Goal: Task Accomplishment & Management: Manage account settings

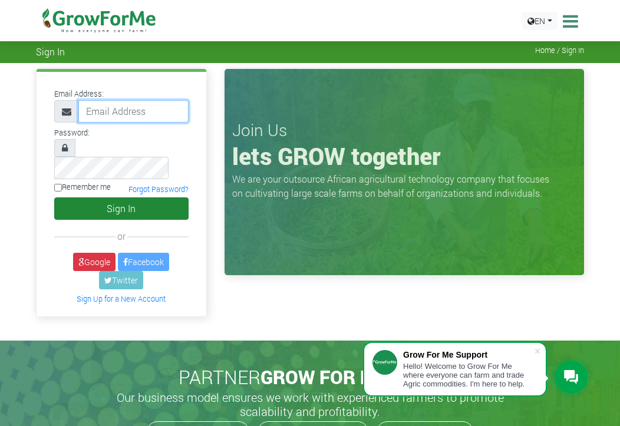
type input "[EMAIL_ADDRESS][DOMAIN_NAME]"
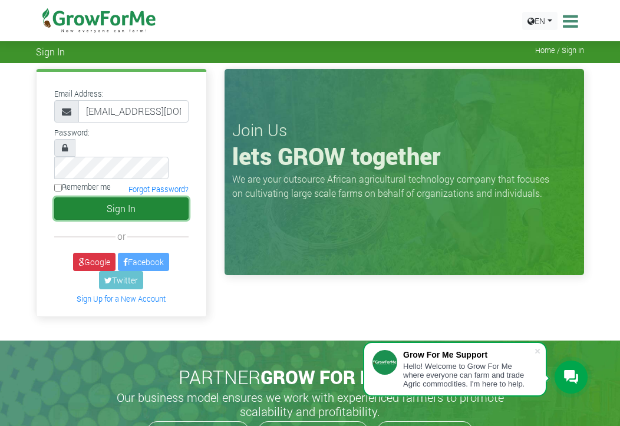
click at [75, 197] on button "Sign In" at bounding box center [121, 208] width 134 height 22
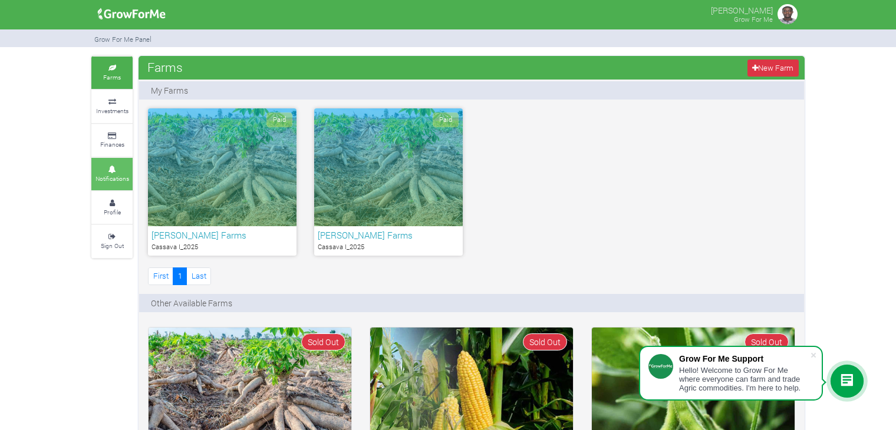
click at [113, 167] on icon at bounding box center [111, 170] width 35 height 6
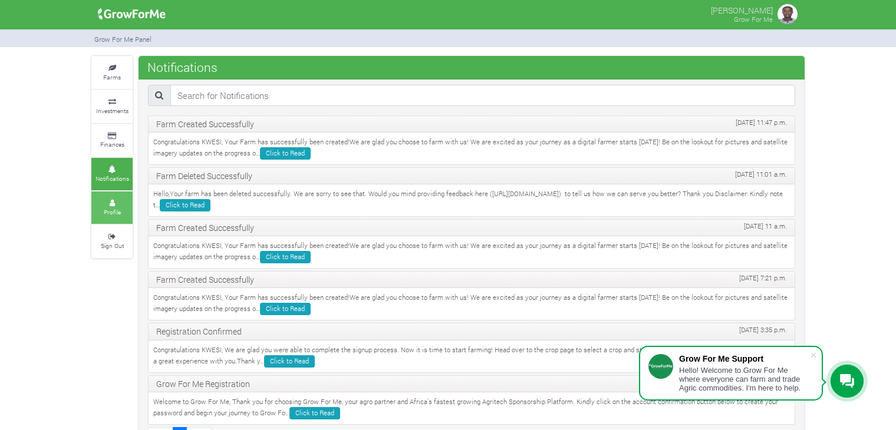
click at [118, 198] on link "Profile" at bounding box center [111, 208] width 41 height 32
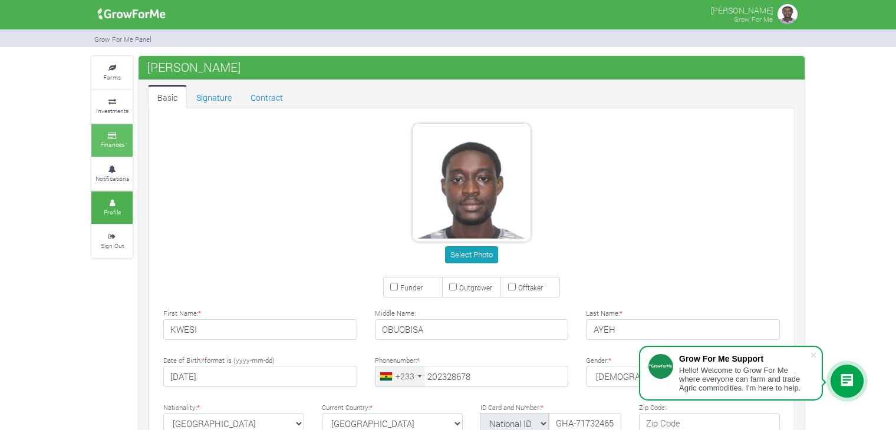
click at [116, 131] on link "Finances" at bounding box center [111, 140] width 41 height 32
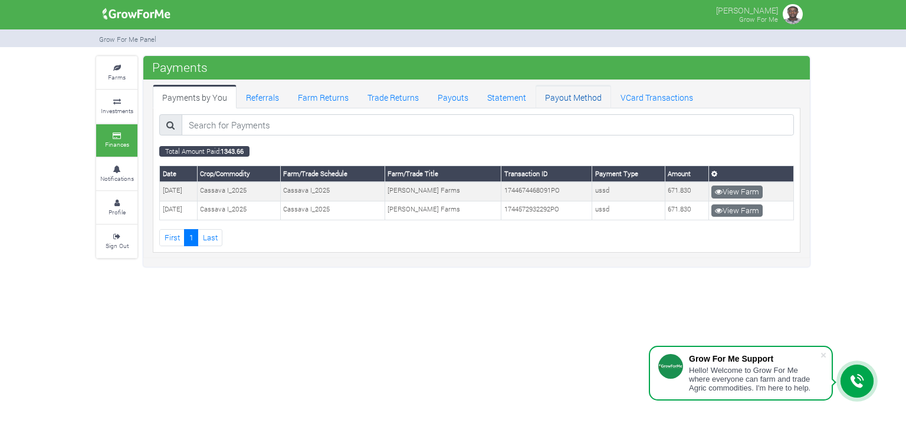
click at [565, 103] on link "Payout Method" at bounding box center [572, 97] width 75 height 24
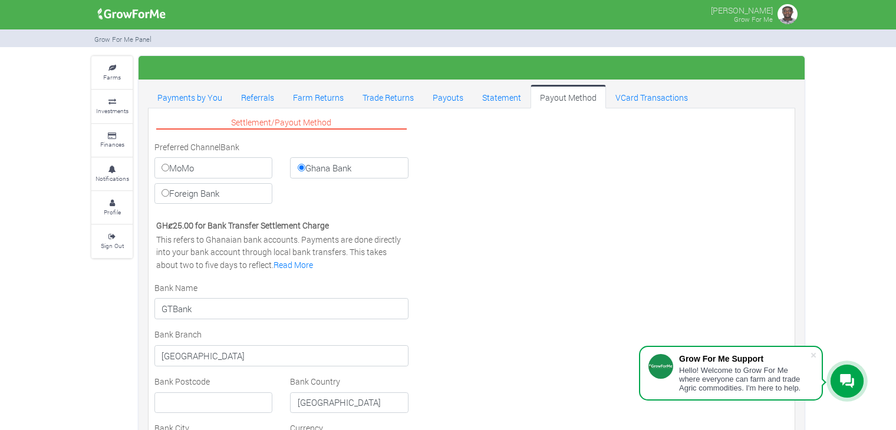
select select "GHS"
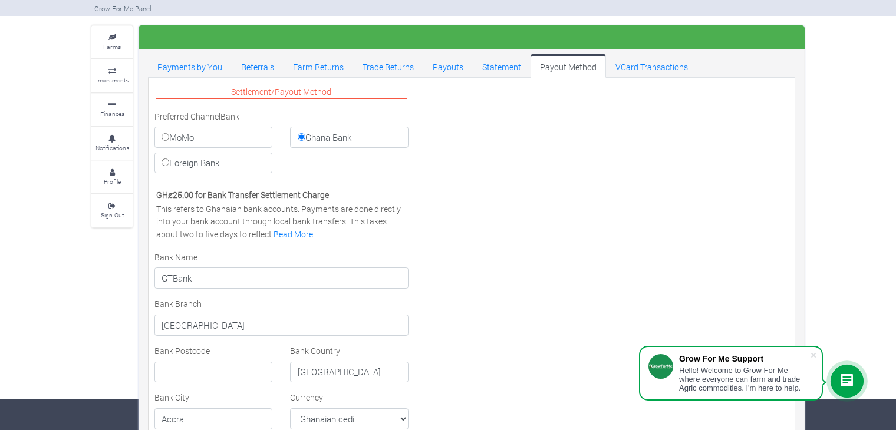
scroll to position [16, 0]
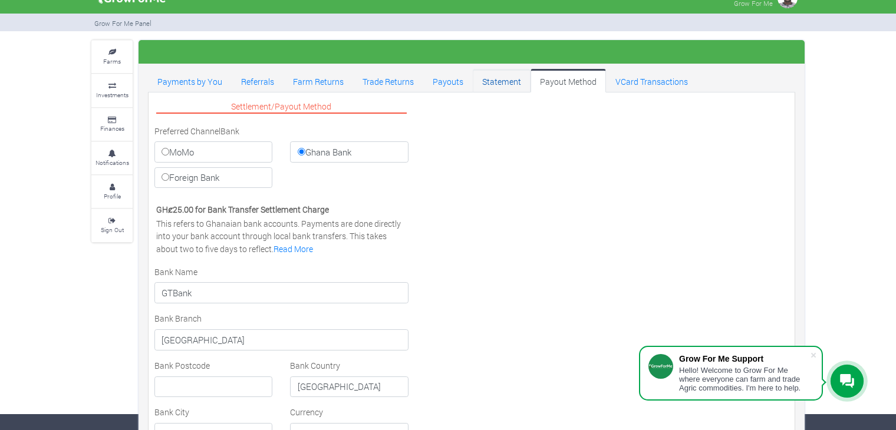
click at [504, 86] on link "Statement" at bounding box center [502, 81] width 58 height 24
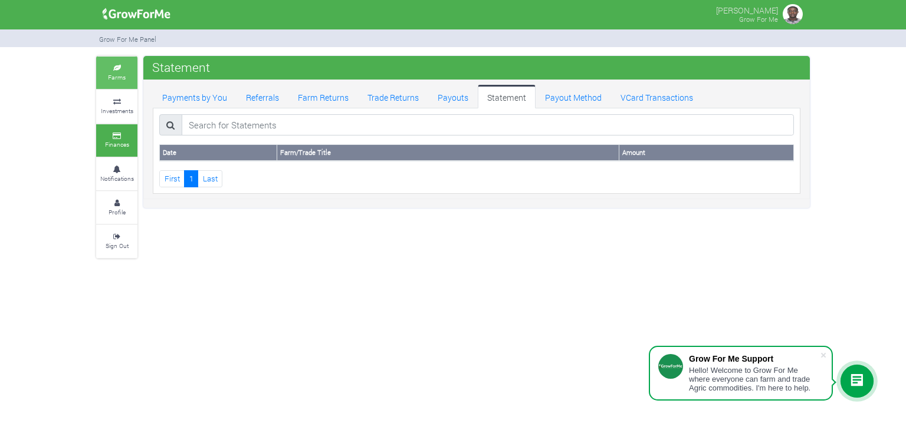
click at [126, 74] on link "Farms" at bounding box center [116, 73] width 41 height 32
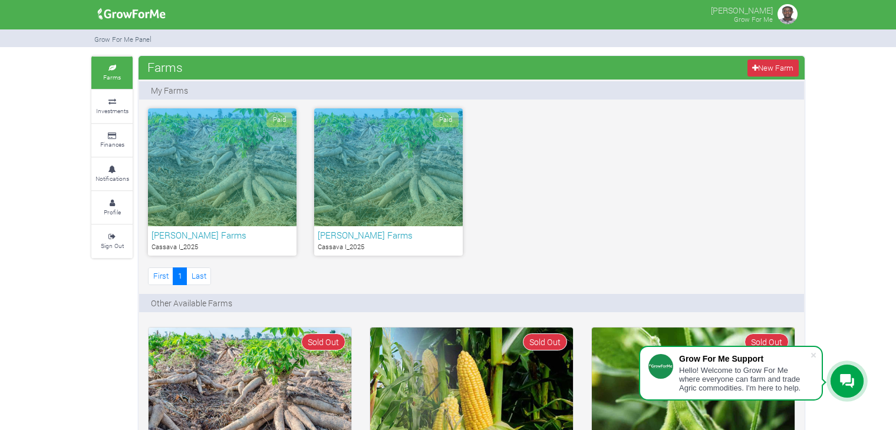
click at [285, 136] on div "Paid" at bounding box center [222, 167] width 149 height 118
drag, startPoint x: 0, startPoint y: 0, endPoint x: 285, endPoint y: 136, distance: 316.2
click at [285, 136] on div "Paid" at bounding box center [222, 167] width 149 height 118
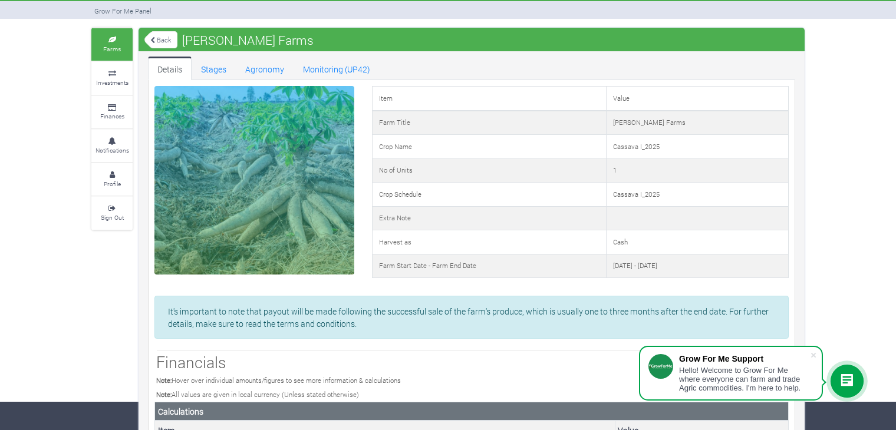
scroll to position [25, 0]
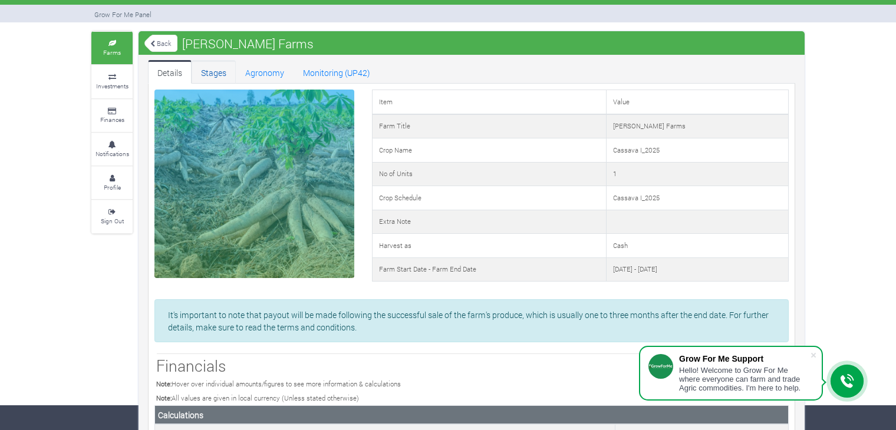
click at [220, 76] on link "Stages" at bounding box center [214, 72] width 44 height 24
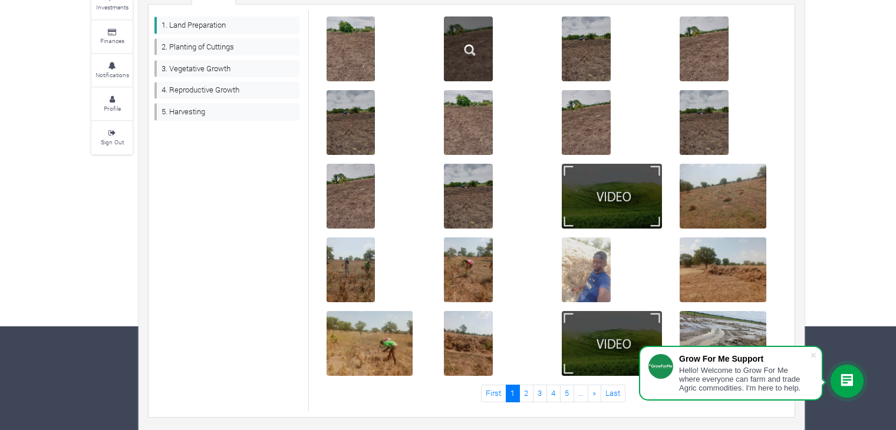
scroll to position [104, 0]
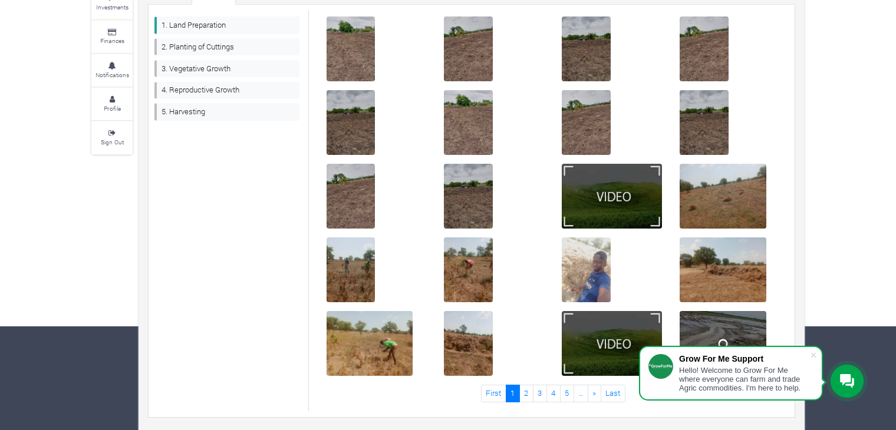
click at [748, 324] on div at bounding box center [723, 343] width 87 height 65
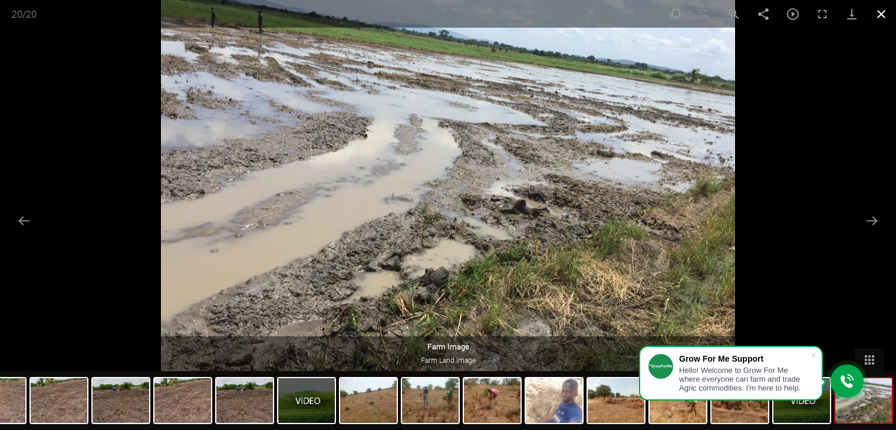
click at [889, 8] on button "Close gallery" at bounding box center [881, 14] width 29 height 28
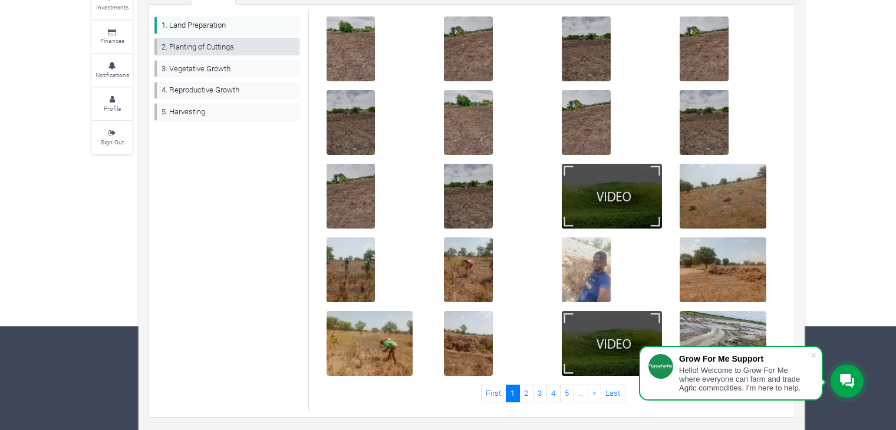
click at [236, 45] on link "2. Planting of Cuttings" at bounding box center [226, 46] width 145 height 17
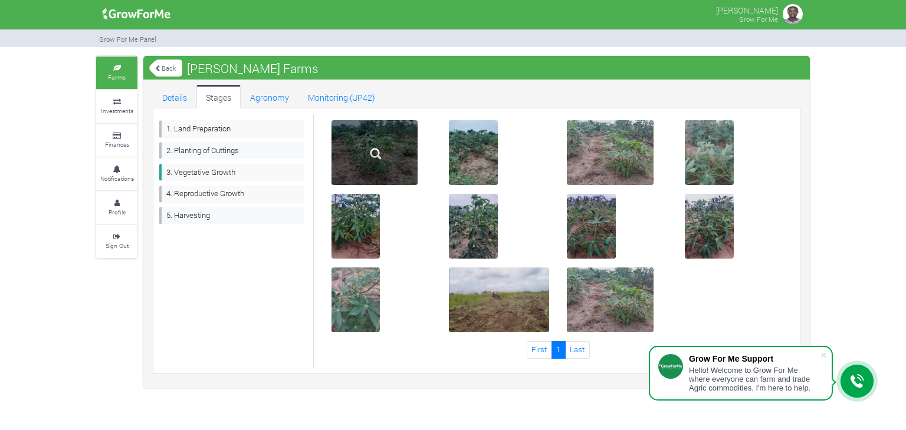
click at [378, 167] on img at bounding box center [376, 154] width 38 height 38
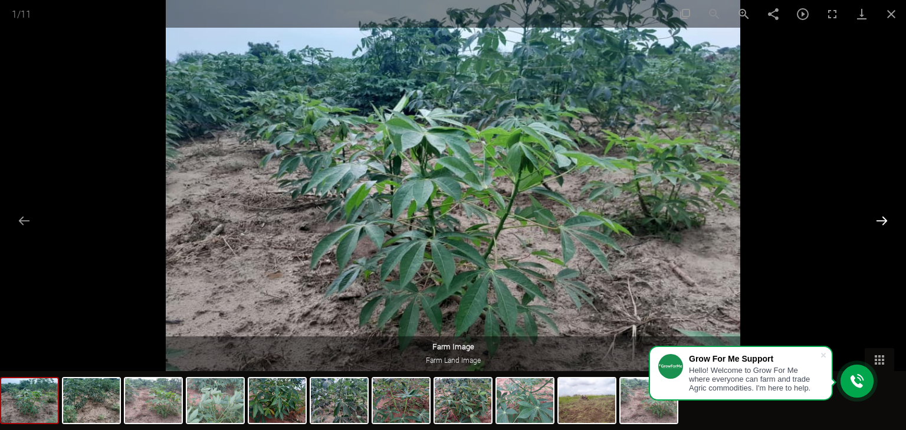
click at [877, 219] on button "Next slide" at bounding box center [881, 220] width 25 height 23
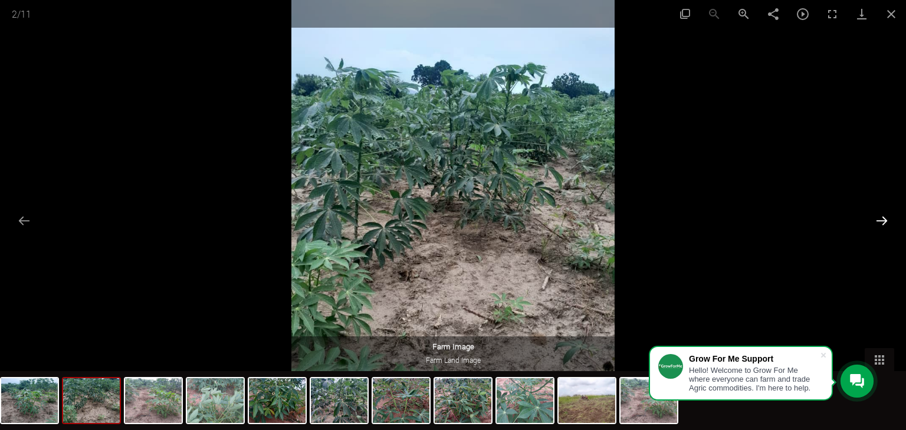
click at [877, 219] on button "Next slide" at bounding box center [881, 220] width 25 height 23
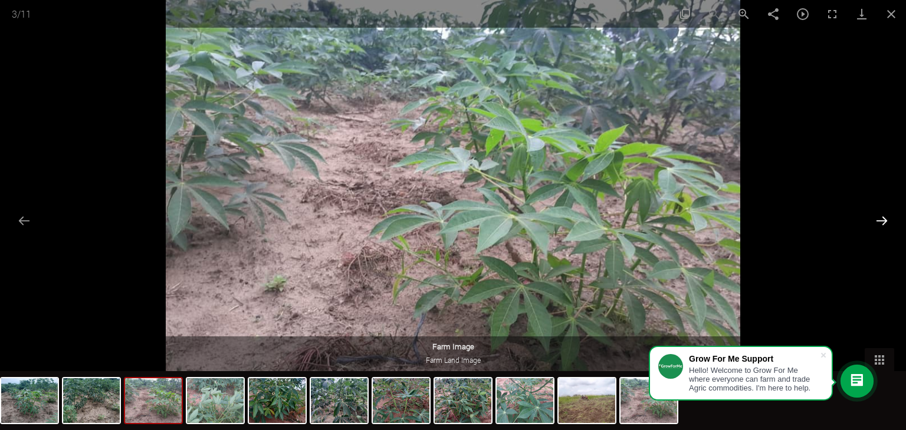
click at [877, 219] on button "Next slide" at bounding box center [881, 220] width 25 height 23
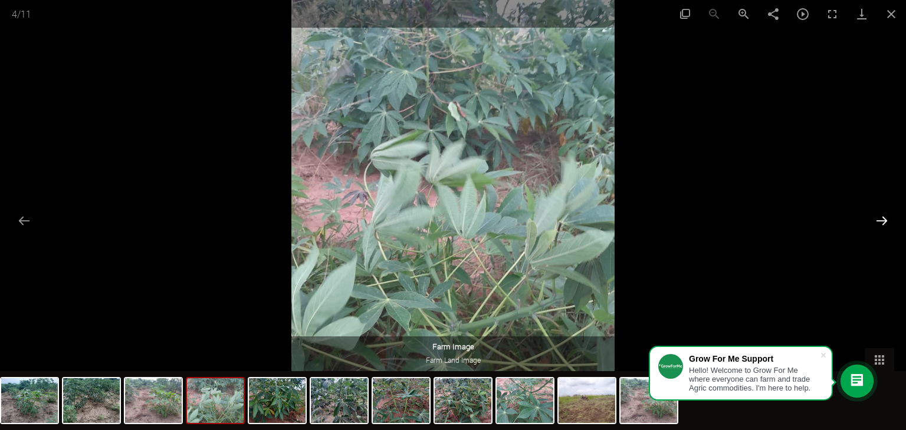
click at [877, 219] on button "Next slide" at bounding box center [881, 220] width 25 height 23
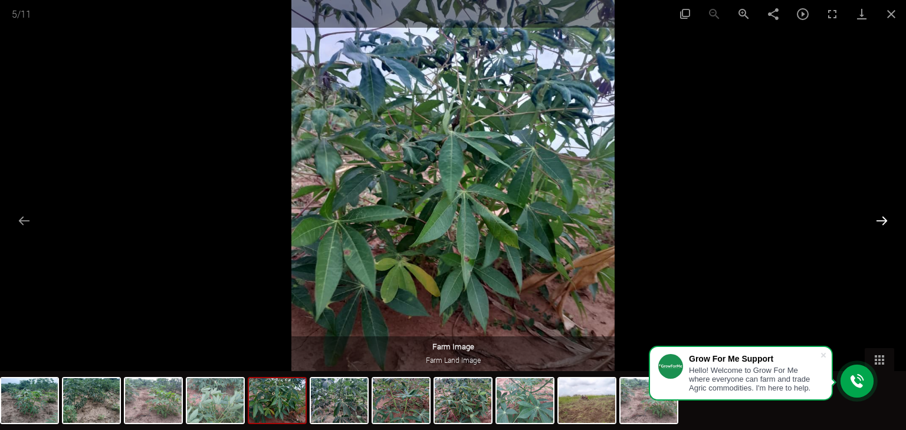
click at [877, 219] on button "Next slide" at bounding box center [881, 220] width 25 height 23
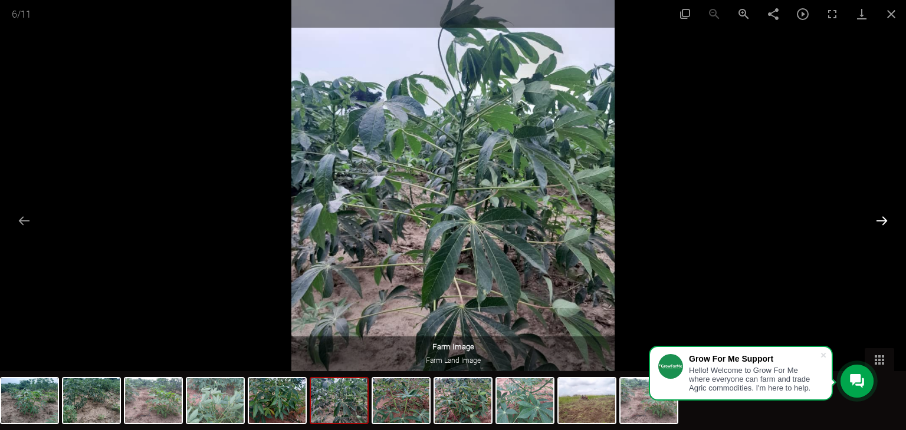
click at [877, 219] on button "Next slide" at bounding box center [881, 220] width 25 height 23
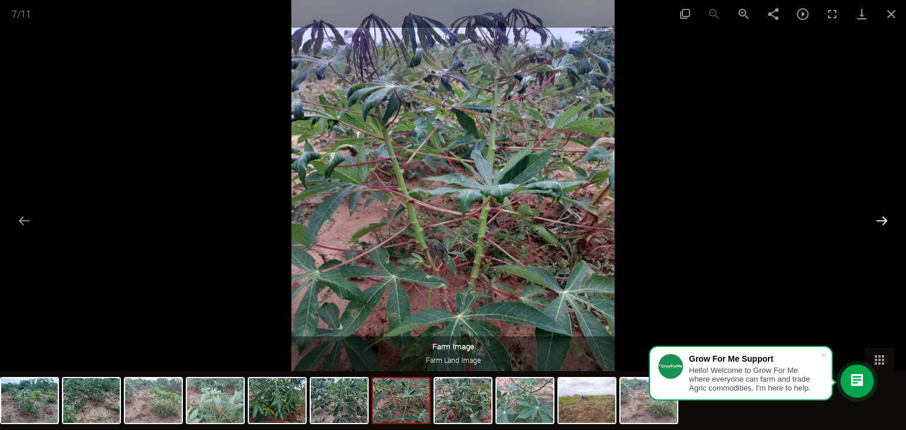
click at [877, 219] on button "Next slide" at bounding box center [881, 220] width 25 height 23
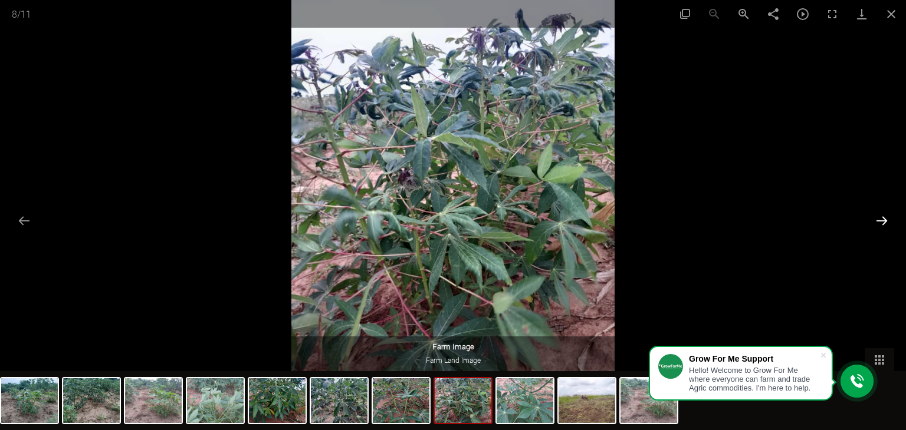
click at [877, 219] on button "Next slide" at bounding box center [881, 220] width 25 height 23
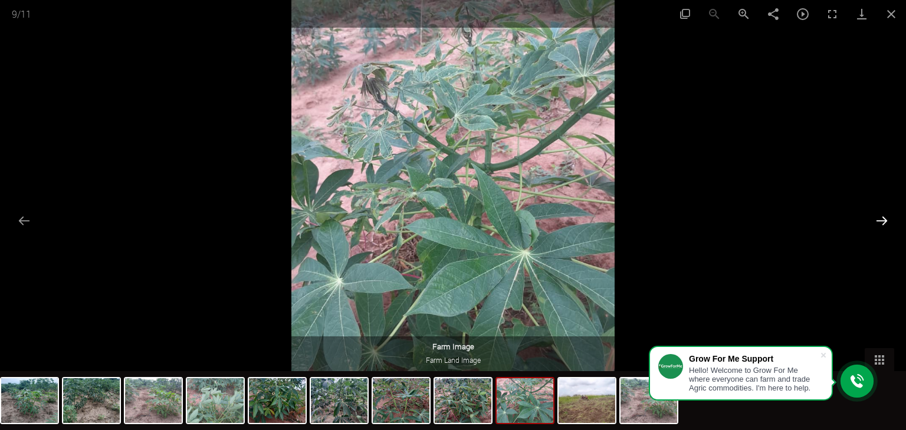
click at [877, 219] on button "Next slide" at bounding box center [881, 220] width 25 height 23
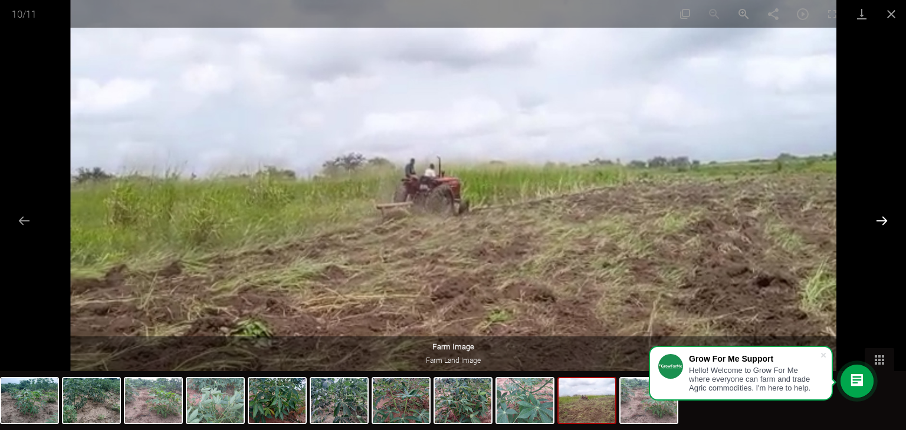
click at [877, 219] on button "Next slide" at bounding box center [881, 220] width 25 height 23
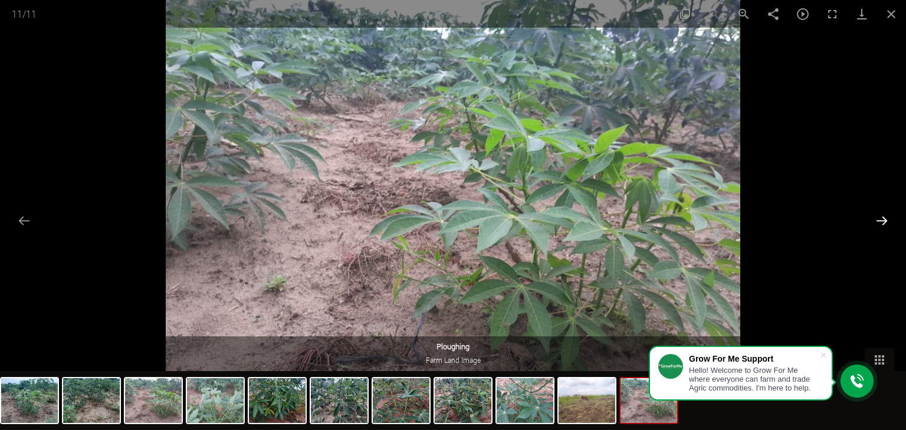
click at [877, 219] on button "Next slide" at bounding box center [881, 220] width 25 height 23
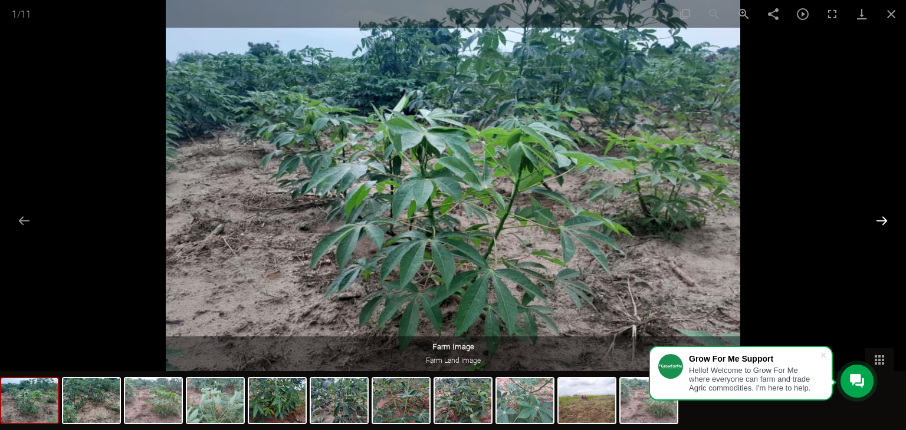
click at [877, 219] on button "Next slide" at bounding box center [881, 220] width 25 height 23
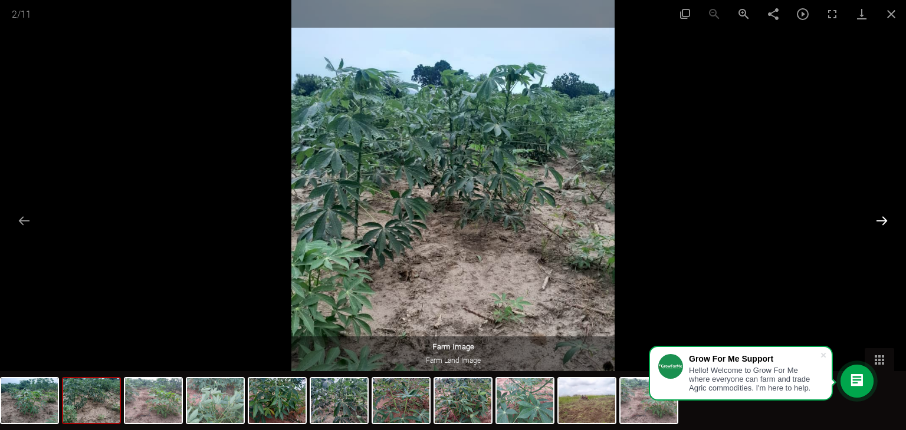
click at [877, 219] on button "Next slide" at bounding box center [881, 220] width 25 height 23
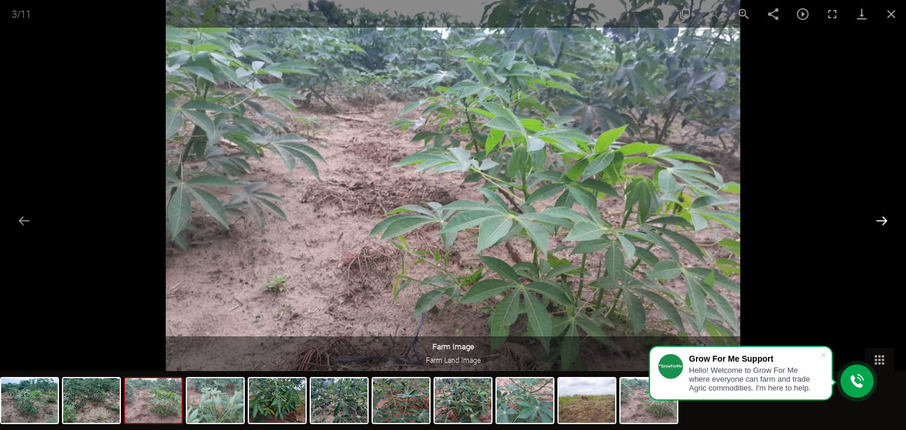
click at [877, 219] on button "Next slide" at bounding box center [881, 220] width 25 height 23
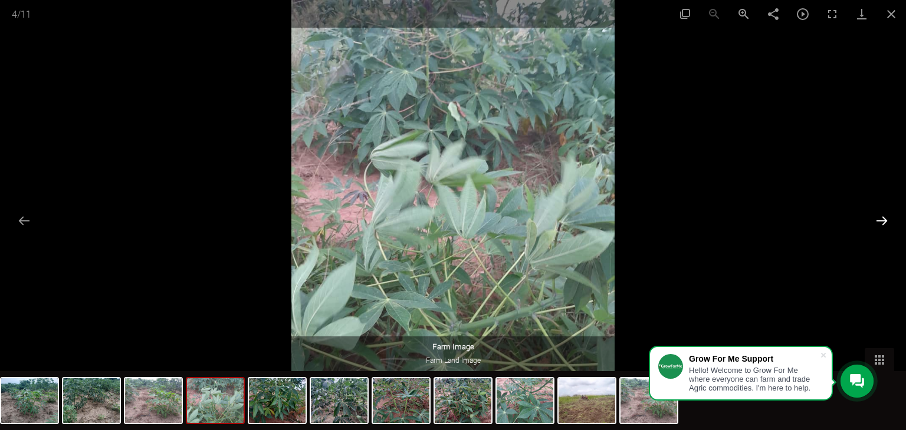
click at [877, 219] on button "Next slide" at bounding box center [881, 220] width 25 height 23
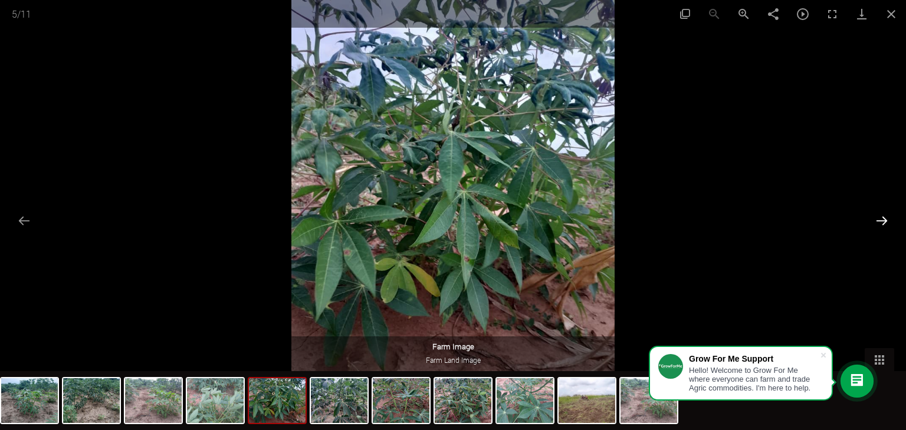
click at [877, 219] on button "Next slide" at bounding box center [881, 220] width 25 height 23
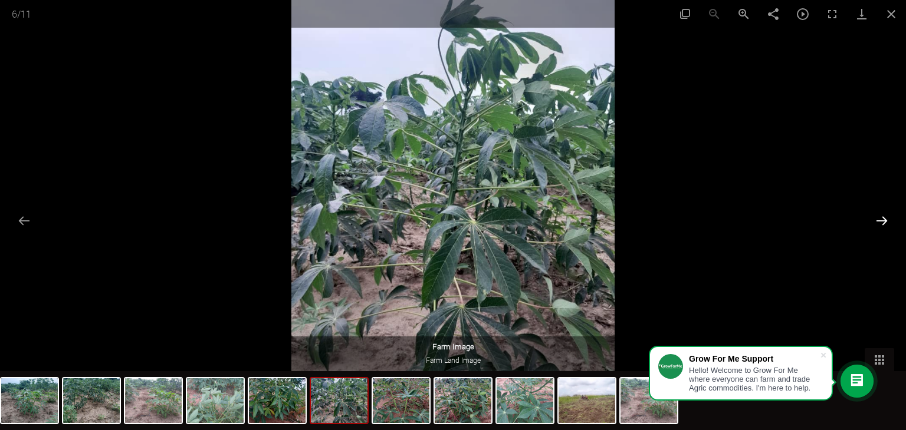
click at [877, 219] on button "Next slide" at bounding box center [881, 220] width 25 height 23
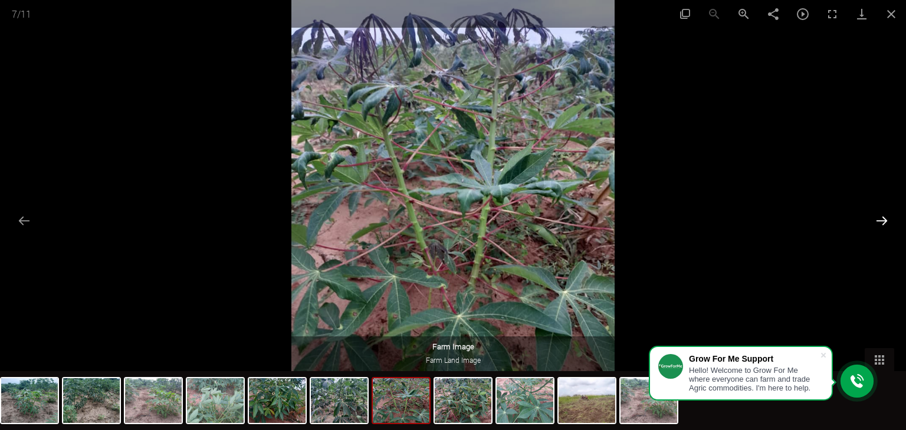
click at [877, 219] on button "Next slide" at bounding box center [881, 220] width 25 height 23
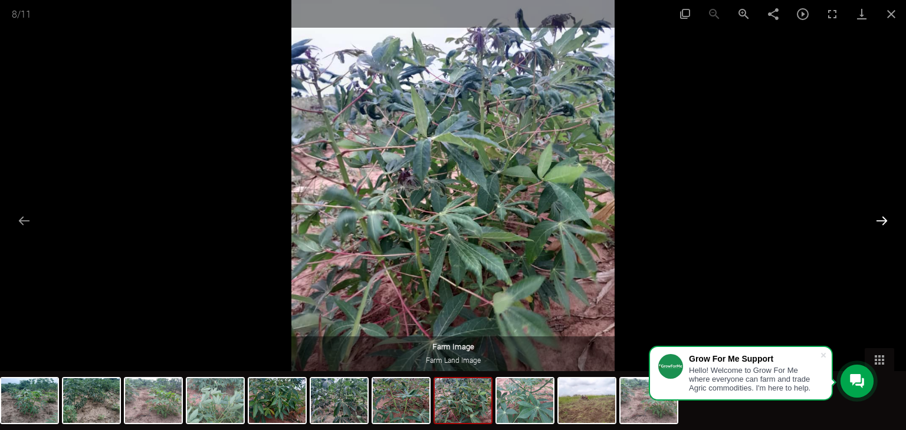
click at [877, 219] on button "Next slide" at bounding box center [881, 220] width 25 height 23
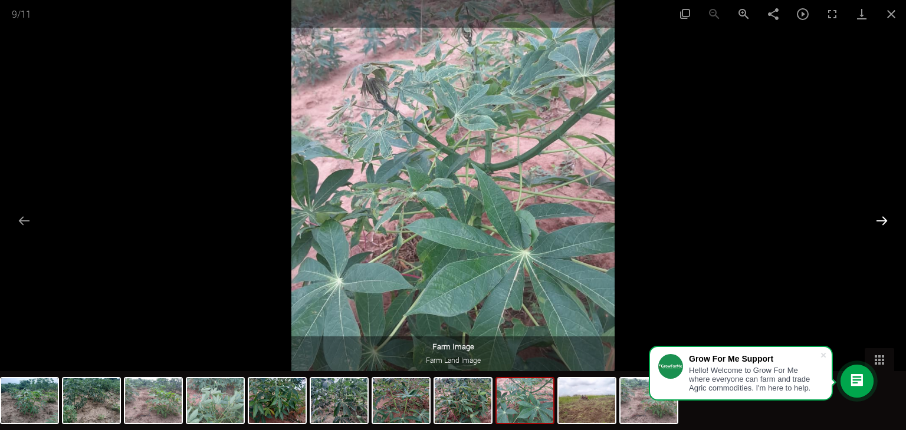
click at [877, 219] on button "Next slide" at bounding box center [881, 220] width 25 height 23
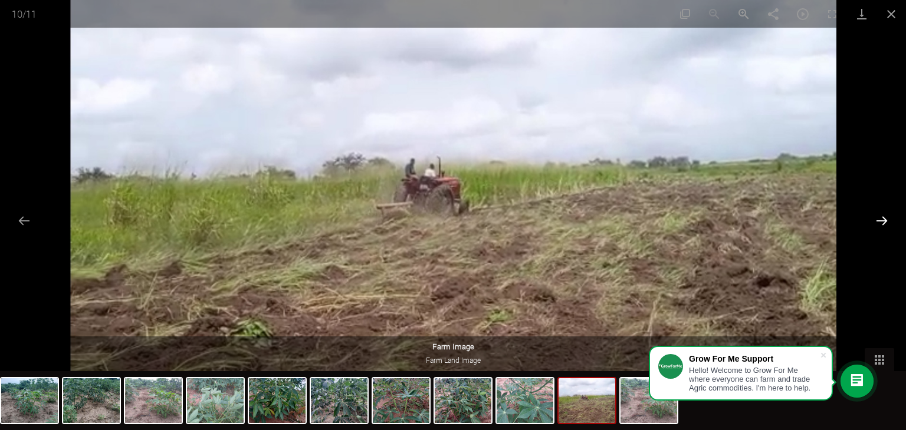
click at [877, 219] on button "Next slide" at bounding box center [881, 220] width 25 height 23
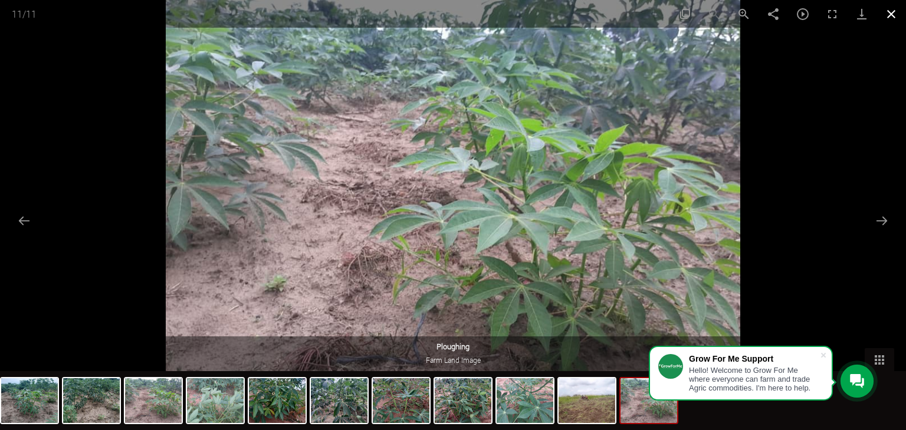
click at [894, 18] on button "Close gallery" at bounding box center [890, 14] width 29 height 28
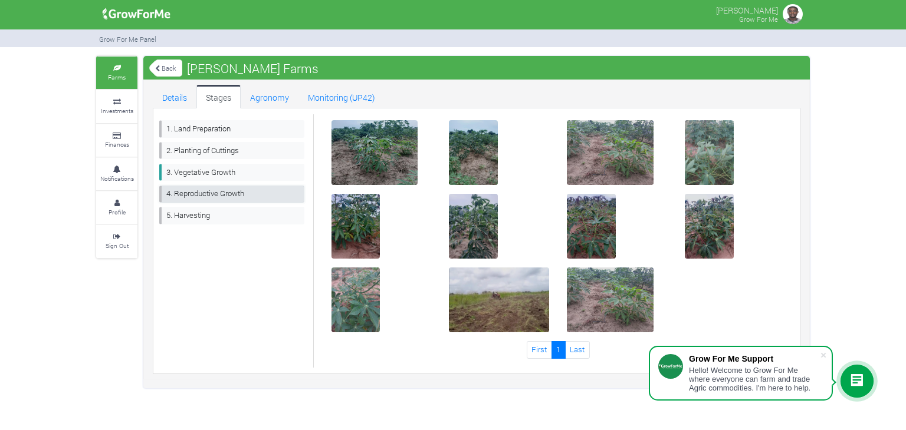
click at [255, 190] on link "4. Reproductive Growth" at bounding box center [231, 194] width 145 height 17
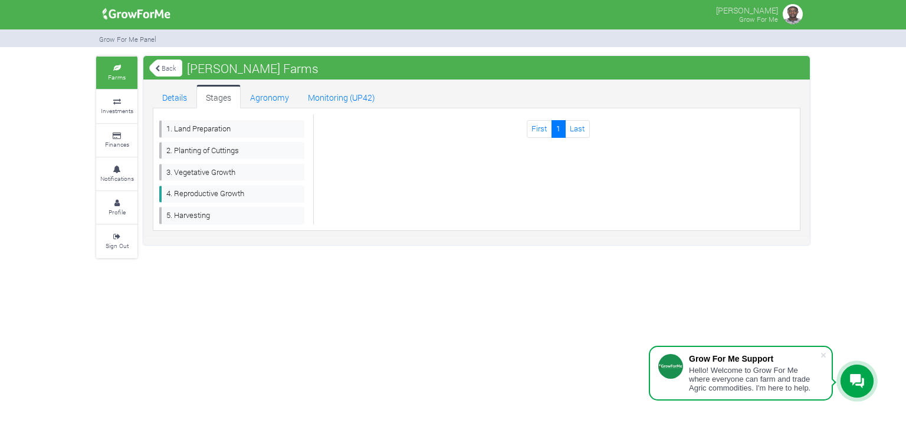
click at [164, 70] on link "Back" at bounding box center [165, 67] width 33 height 19
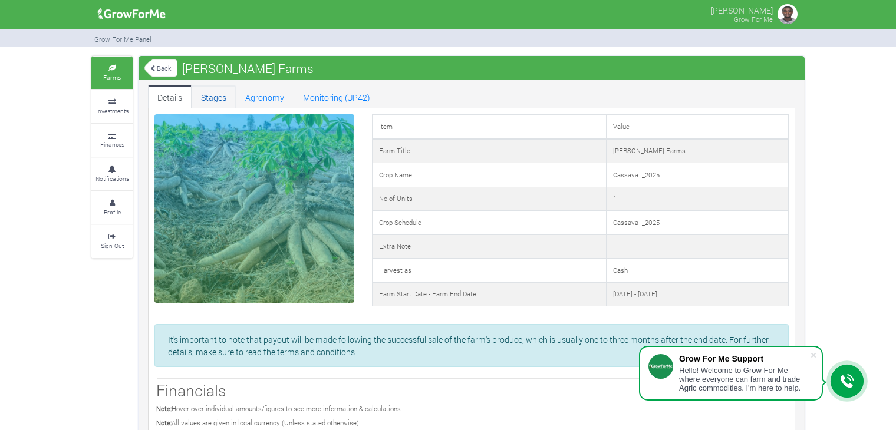
click at [215, 104] on link "Stages" at bounding box center [214, 97] width 44 height 24
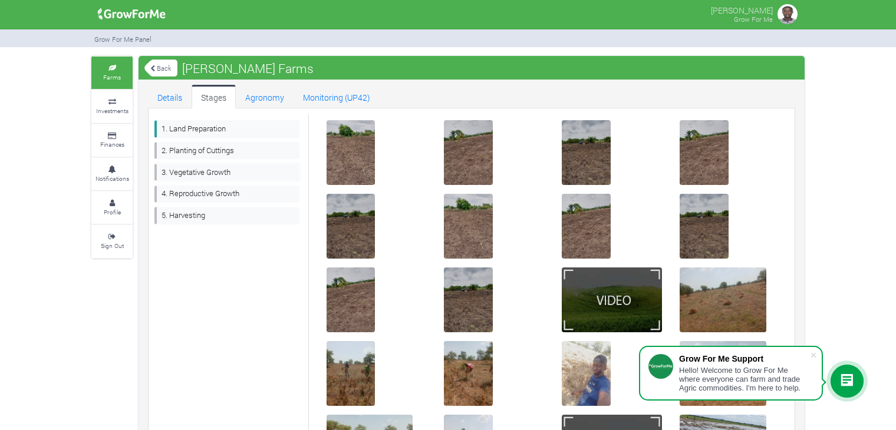
click at [225, 173] on link "3. Vegetative Growth" at bounding box center [226, 172] width 145 height 17
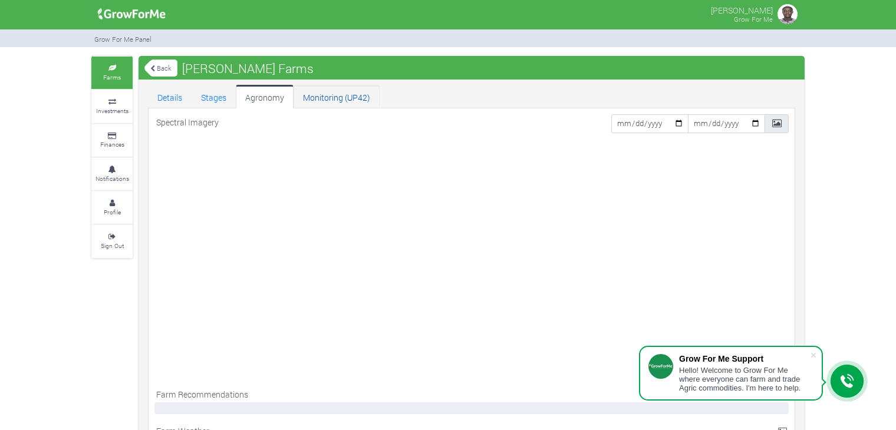
click at [331, 90] on link "Monitoring (UP42)" at bounding box center [337, 97] width 86 height 24
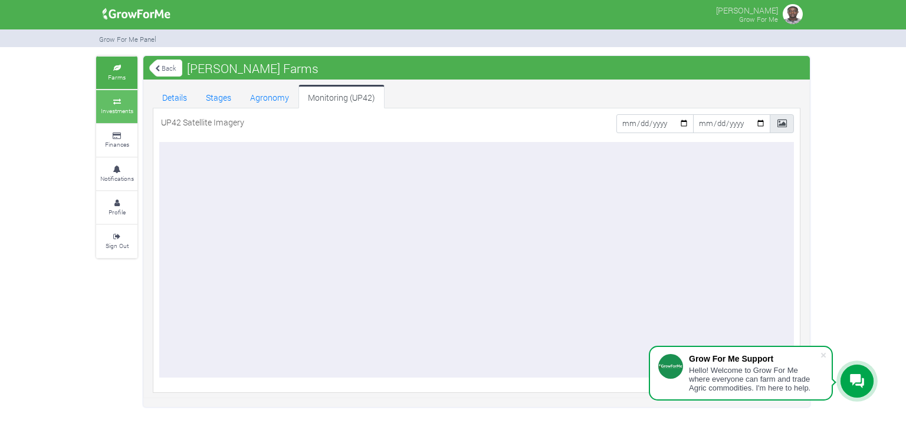
click at [134, 114] on link "Investments" at bounding box center [116, 106] width 41 height 32
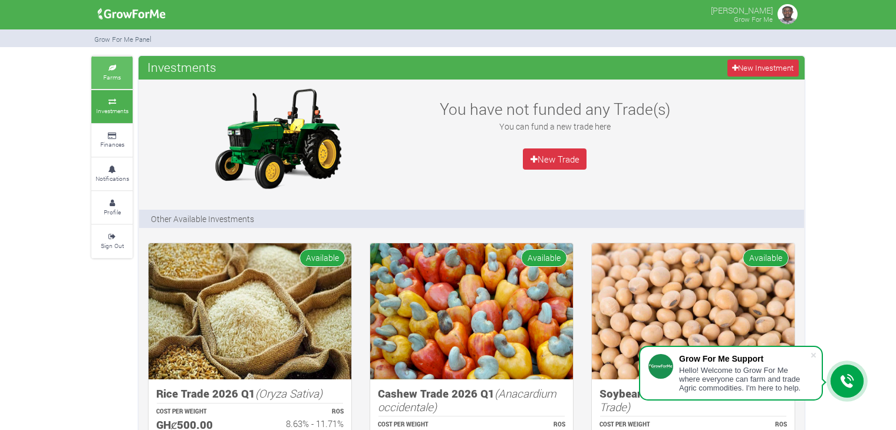
click at [122, 72] on link "Farms" at bounding box center [111, 73] width 41 height 32
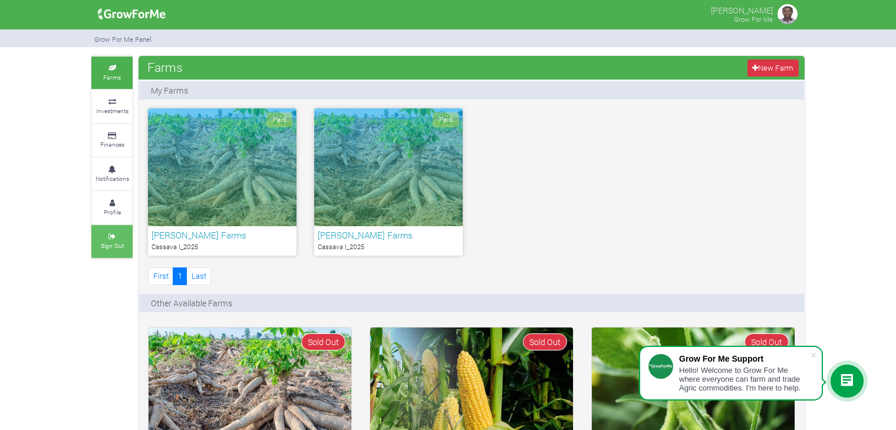
click at [118, 244] on small "Sign Out" at bounding box center [112, 246] width 23 height 8
